Goal: Task Accomplishment & Management: Manage account settings

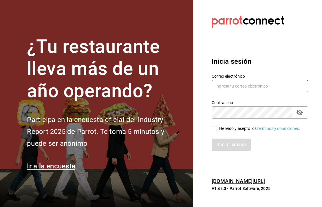
type input "multiusuario@cafemoreto.com"
click at [216, 131] on input "He leído y acepto los Términos y condiciones." at bounding box center [214, 128] width 5 height 5
checkbox input "true"
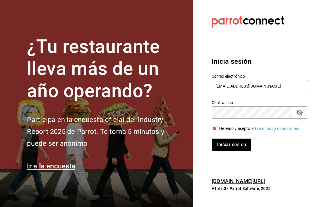
click at [233, 151] on button "Iniciar sesión" at bounding box center [231, 144] width 39 height 12
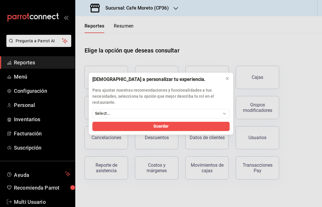
click at [34, 93] on div "[DEMOGRAPHIC_DATA] a personalizar tu experiencia. Para ajustar nuestras recomen…" at bounding box center [161, 103] width 322 height 207
click at [220, 110] on select "Select... Dueño Administrador Gerente Cajero Mesero Chef Cocina Colaboradores S…" at bounding box center [160, 113] width 137 height 9
select select "Administrador"
click at [164, 127] on span "Guardar" at bounding box center [160, 126] width 15 height 6
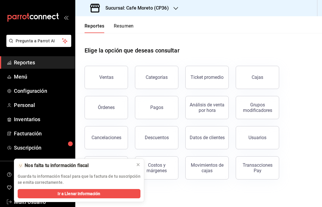
click at [41, 93] on span "Configuración" at bounding box center [42, 91] width 56 height 8
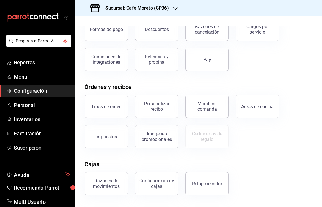
scroll to position [43, 0]
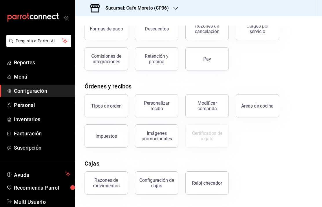
click at [159, 106] on div "Personalizar recibo" at bounding box center [157, 105] width 36 height 11
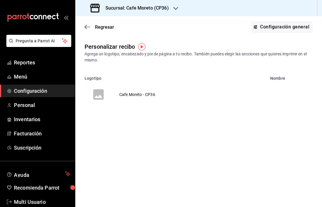
click at [103, 95] on icon "voidReasonsTable" at bounding box center [98, 94] width 10 height 10
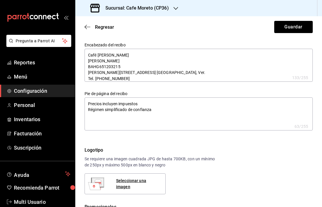
type textarea "x"
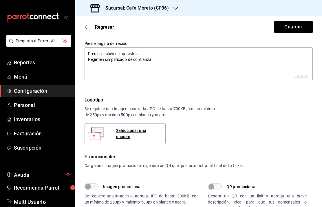
scroll to position [56, 0]
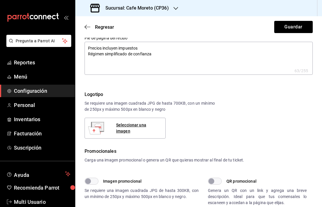
click at [140, 129] on div "Seleccionar una imagen" at bounding box center [138, 128] width 45 height 12
type textarea "x"
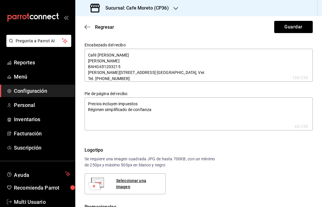
scroll to position [0, 0]
click at [293, 26] on button "Guardar" at bounding box center [293, 27] width 39 height 12
type textarea "x"
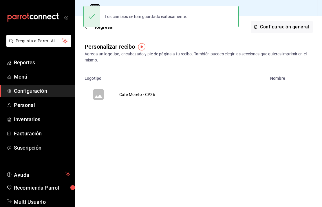
click at [102, 95] on icon "voidReasonsTable" at bounding box center [98, 94] width 10 height 10
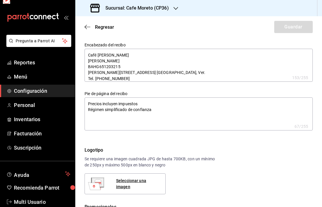
type textarea "x"
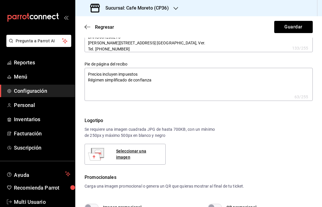
scroll to position [36, 0]
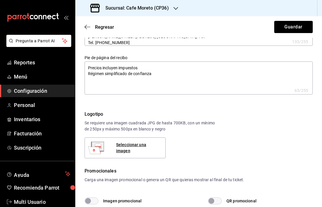
click at [137, 148] on div "Seleccionar una imagen" at bounding box center [138, 148] width 45 height 12
type textarea "x"
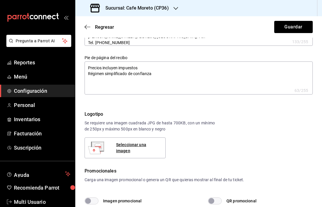
click at [140, 146] on div "Seleccionar una imagen" at bounding box center [138, 148] width 45 height 12
type textarea "x"
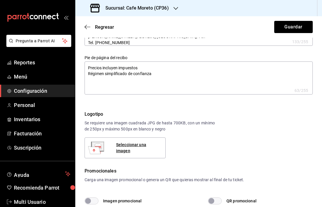
click at [138, 145] on div "Seleccionar una imagen" at bounding box center [138, 148] width 45 height 12
type textarea "x"
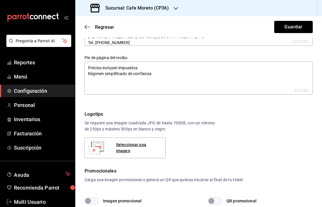
type textarea "x"
click at [138, 150] on div "Seleccionar una imagen" at bounding box center [138, 148] width 45 height 12
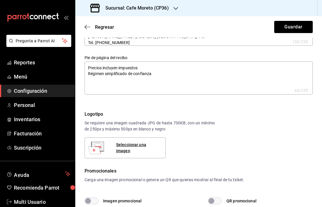
type textarea "x"
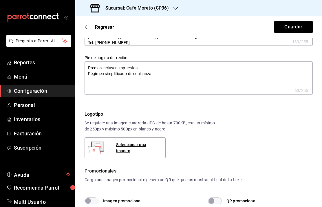
type textarea "x"
click at [143, 148] on div "Seleccionar una imagen" at bounding box center [138, 148] width 45 height 12
type textarea "x"
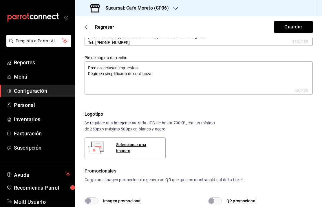
type textarea "x"
click at [140, 146] on div "Seleccionar una imagen" at bounding box center [138, 148] width 45 height 12
type textarea "x"
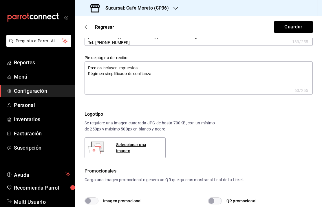
type textarea "x"
click at [291, 28] on button "Guardar" at bounding box center [293, 27] width 39 height 12
type textarea "x"
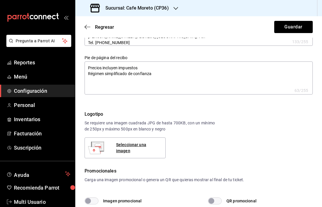
type textarea "x"
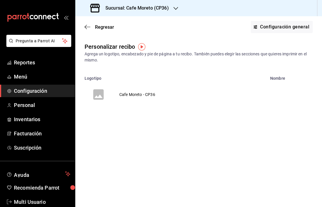
click at [107, 96] on td "voidReasonsTable" at bounding box center [99, 94] width 28 height 28
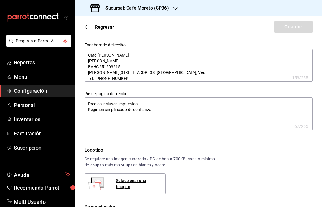
type textarea "x"
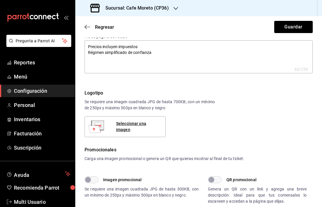
scroll to position [73, 0]
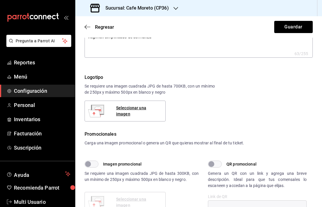
type textarea "x"
click at [140, 112] on div "Seleccionar una imagen" at bounding box center [138, 111] width 45 height 12
type textarea "x"
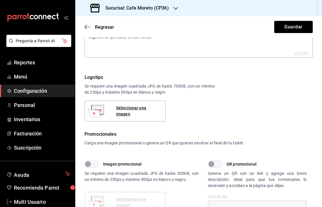
click at [141, 110] on div "Seleccionar una imagen" at bounding box center [138, 111] width 45 height 12
type textarea "x"
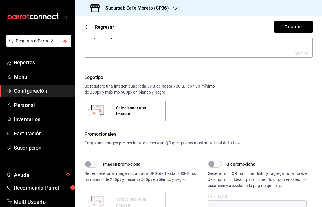
click at [133, 110] on div "Seleccionar una imagen" at bounding box center [138, 111] width 45 height 12
type textarea "x"
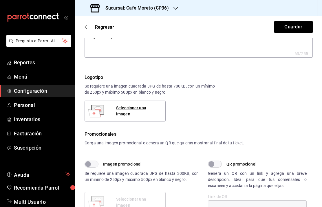
click at [139, 110] on div "Seleccionar una imagen" at bounding box center [138, 111] width 45 height 12
type textarea "x"
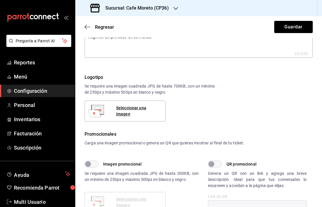
click at [140, 109] on div "Seleccionar una imagen" at bounding box center [138, 111] width 45 height 12
type textarea "x"
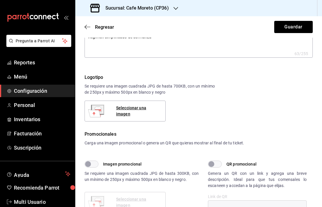
click at [139, 109] on div "Seleccionar una imagen" at bounding box center [138, 111] width 45 height 12
type textarea "x"
click at [137, 110] on div "Seleccionar una imagen" at bounding box center [138, 111] width 45 height 12
type textarea "x"
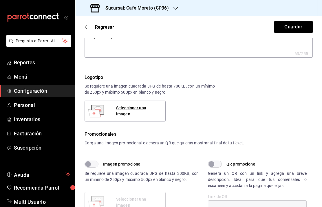
type textarea "x"
click at [294, 27] on button "Guardar" at bounding box center [293, 27] width 39 height 12
type textarea "x"
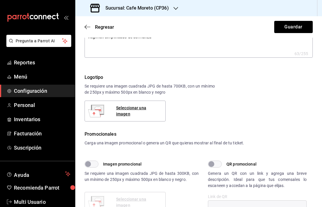
type textarea "x"
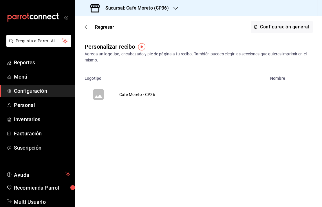
click at [110, 96] on td "voidReasonsTable" at bounding box center [99, 94] width 28 height 28
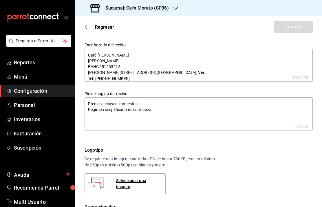
type textarea "x"
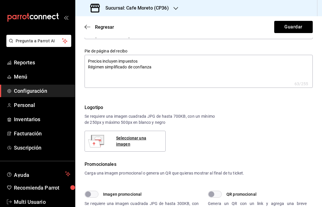
scroll to position [43, 0]
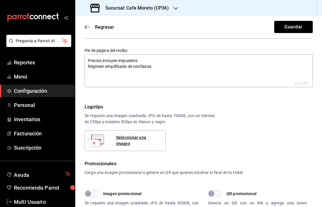
type textarea "x"
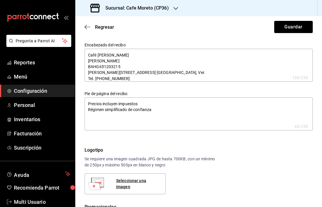
scroll to position [0, 0]
click at [133, 185] on div "Seleccionar una imagen" at bounding box center [138, 183] width 45 height 12
type textarea "x"
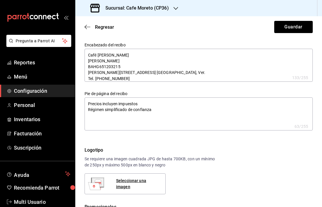
type textarea "x"
click at [142, 180] on div "Seleccionar una imagen" at bounding box center [138, 183] width 45 height 12
type textarea "x"
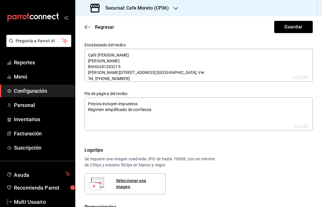
type textarea "x"
click at [292, 28] on button "Guardar" at bounding box center [293, 27] width 39 height 12
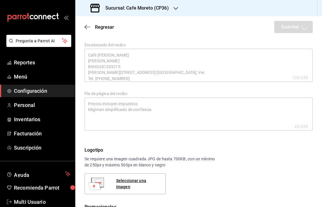
type textarea "x"
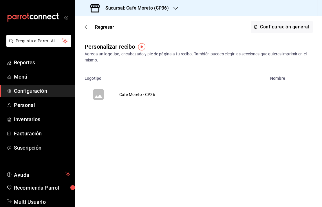
click at [275, 31] on button "Configuración general" at bounding box center [282, 27] width 62 height 12
